Goal: Check status: Check status

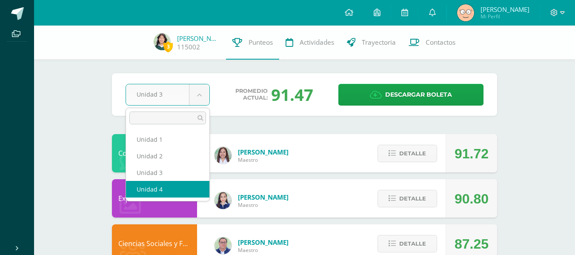
select select "Unidad 4"
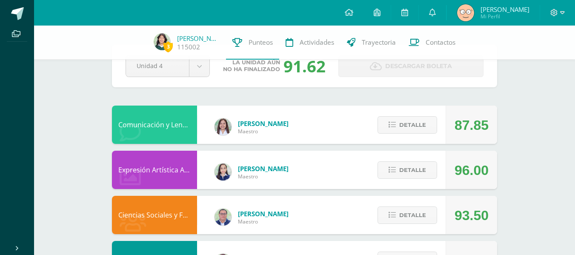
scroll to position [29, 0]
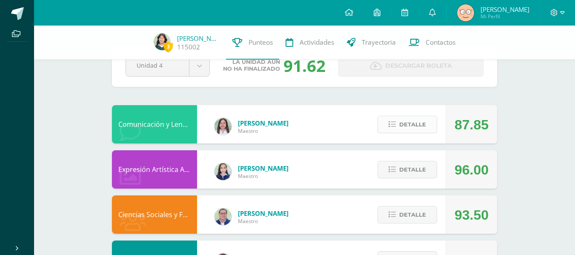
click at [400, 120] on button "Detalle" at bounding box center [407, 124] width 60 height 17
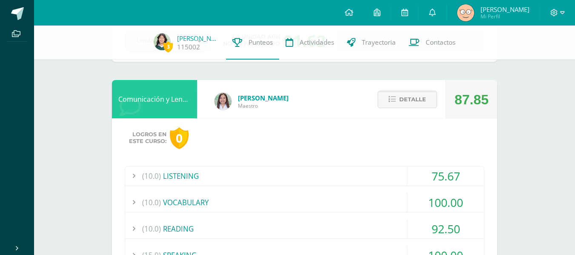
scroll to position [97, 0]
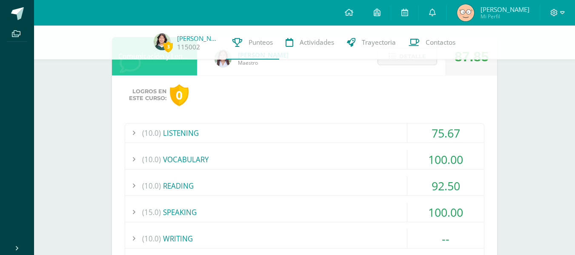
click at [274, 137] on div "(10.0) LISTENING" at bounding box center [304, 132] width 359 height 19
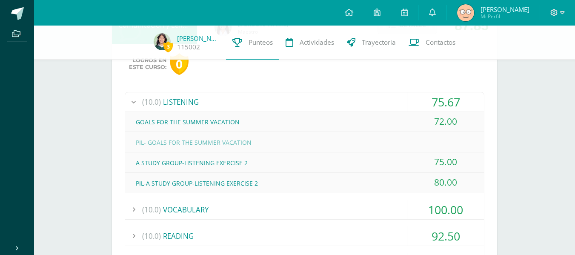
scroll to position [147, 0]
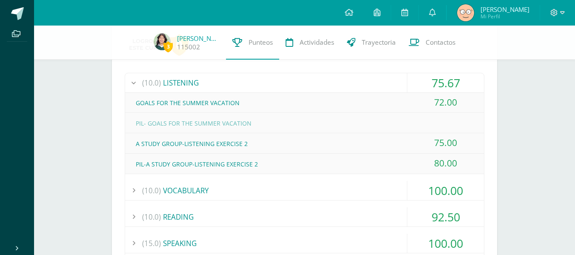
click at [292, 194] on div "(10.0) VOCABULARY" at bounding box center [304, 190] width 359 height 19
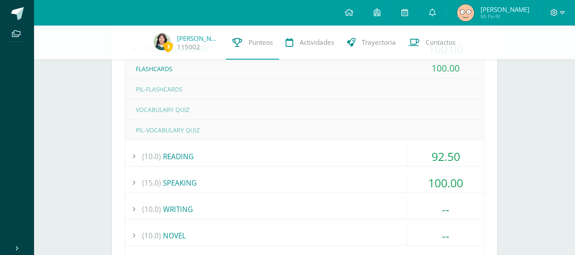
scroll to position [212, 0]
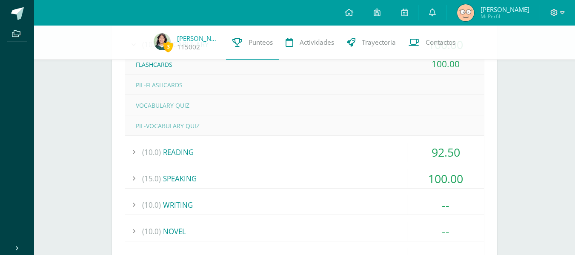
click at [257, 154] on div "(10.0) READING" at bounding box center [304, 152] width 359 height 19
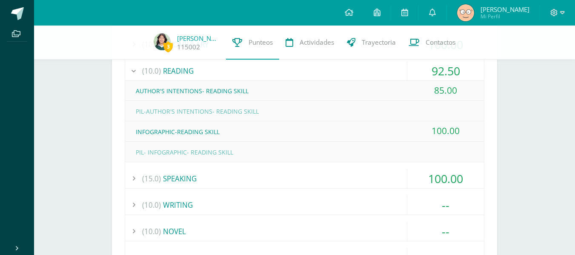
click at [246, 179] on div "(15.0) SPEAKING" at bounding box center [304, 178] width 359 height 19
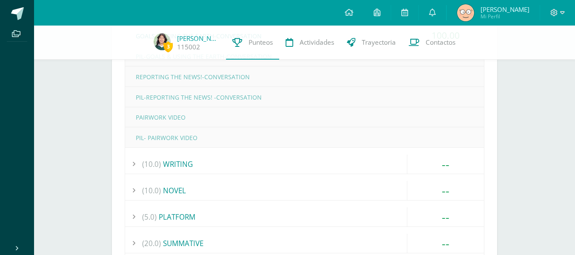
scroll to position [296, 0]
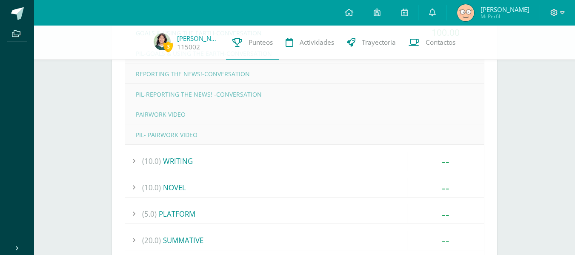
click at [243, 166] on div "(10.0) WRITING" at bounding box center [304, 160] width 359 height 19
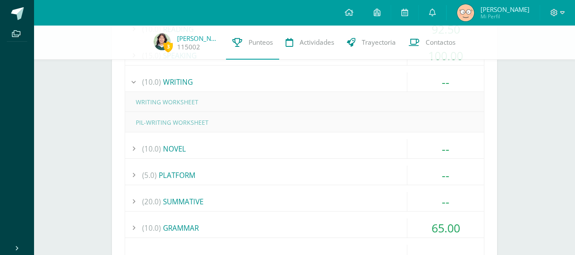
scroll to position [253, 0]
click at [205, 154] on div "(10.0) NOVEL" at bounding box center [304, 149] width 359 height 19
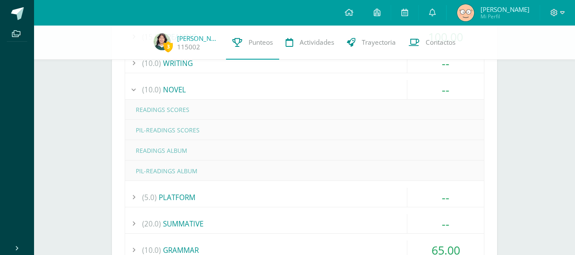
scroll to position [280, 0]
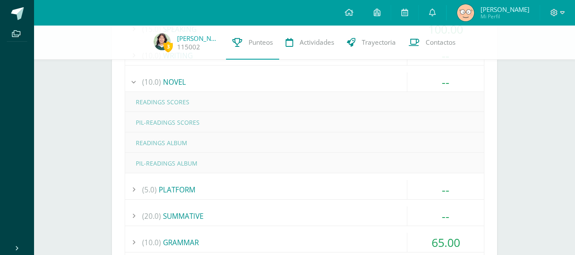
click at [191, 192] on div "(5.0) PLATFORM" at bounding box center [304, 189] width 359 height 19
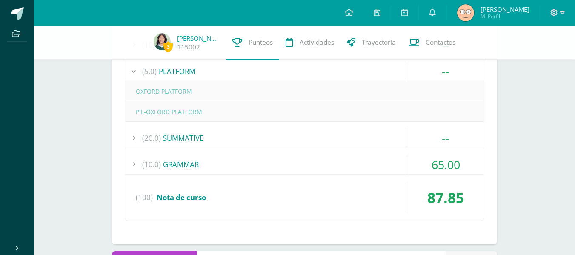
scroll to position [317, 0]
click at [195, 137] on div "(20.0) SUMMATIVE" at bounding box center [304, 137] width 359 height 19
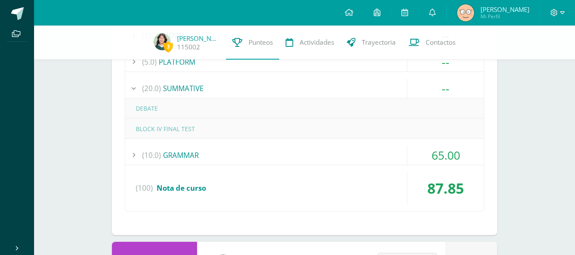
scroll to position [327, 0]
click at [198, 153] on div "(10.0) GRAMMAR" at bounding box center [304, 154] width 359 height 19
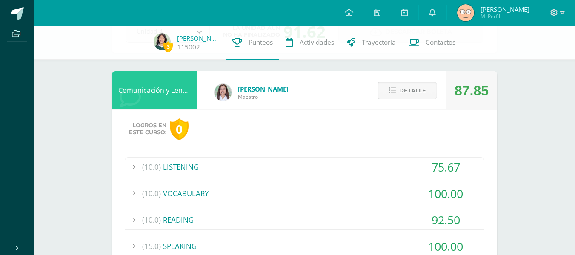
scroll to position [63, 0]
click at [405, 98] on span "Detalle" at bounding box center [412, 91] width 27 height 16
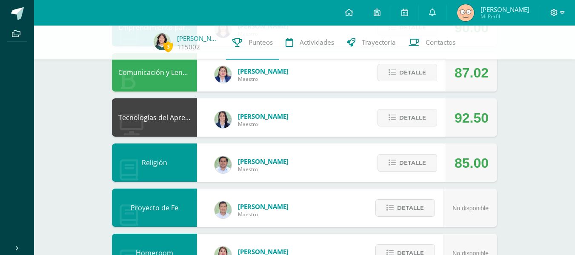
scroll to position [262, 0]
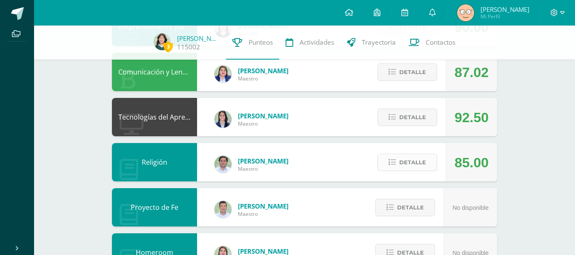
click at [413, 158] on span "Detalle" at bounding box center [412, 162] width 27 height 16
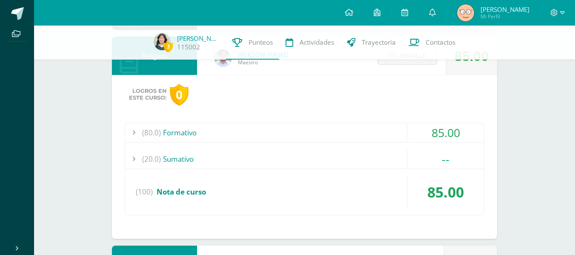
scroll to position [368, 0]
click at [306, 126] on div "(80.0) Formativo" at bounding box center [304, 132] width 359 height 19
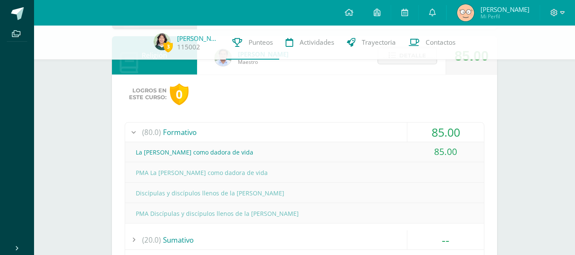
click at [310, 133] on div "(80.0) Formativo" at bounding box center [304, 132] width 359 height 19
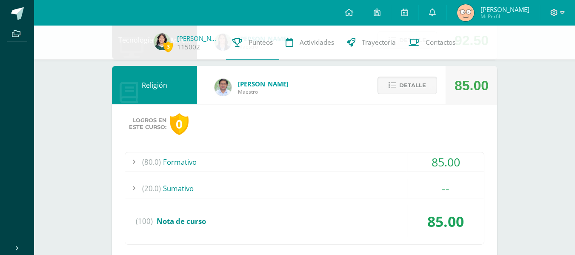
scroll to position [337, 0]
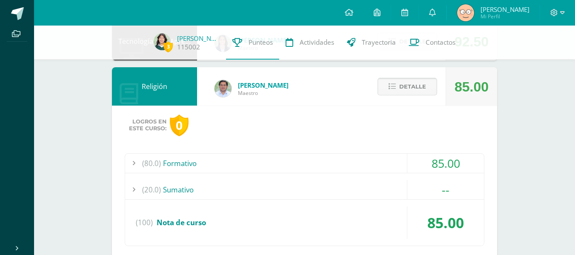
click at [422, 88] on span "Detalle" at bounding box center [412, 87] width 27 height 16
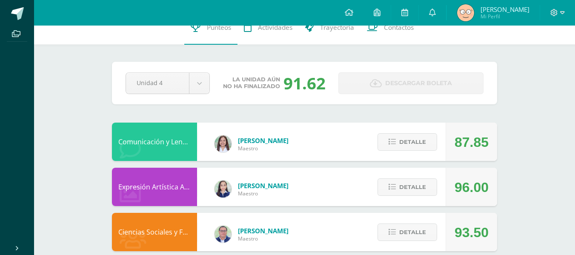
scroll to position [0, 0]
